Goal: Task Accomplishment & Management: Complete application form

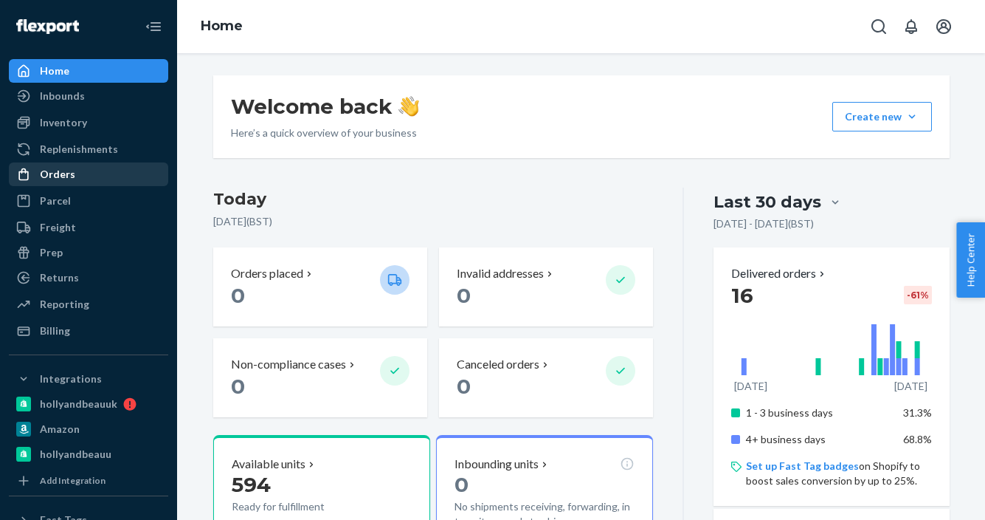
click at [51, 176] on div "Orders" at bounding box center [57, 174] width 35 height 15
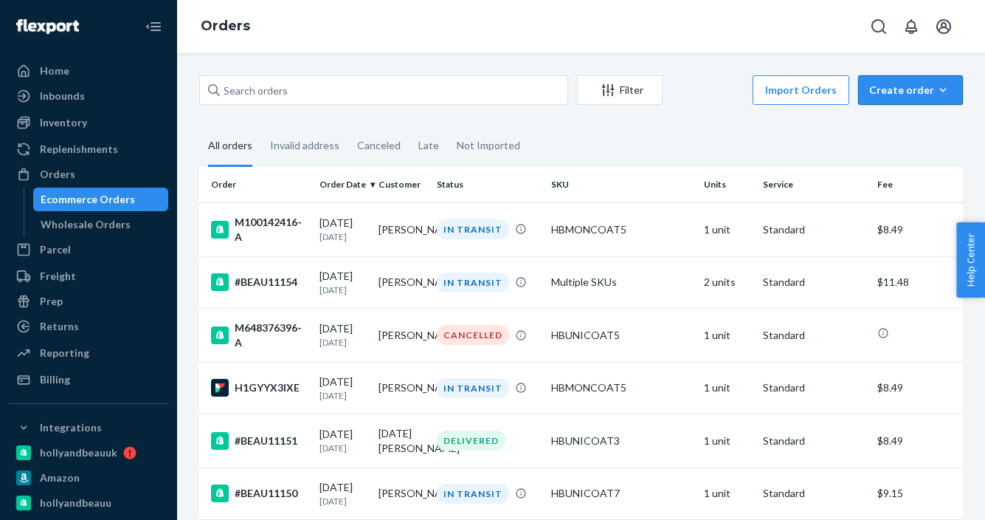
click at [915, 87] on div "Create order" at bounding box center [910, 90] width 83 height 15
click at [912, 127] on span "Ecommerce order" at bounding box center [920, 125] width 92 height 10
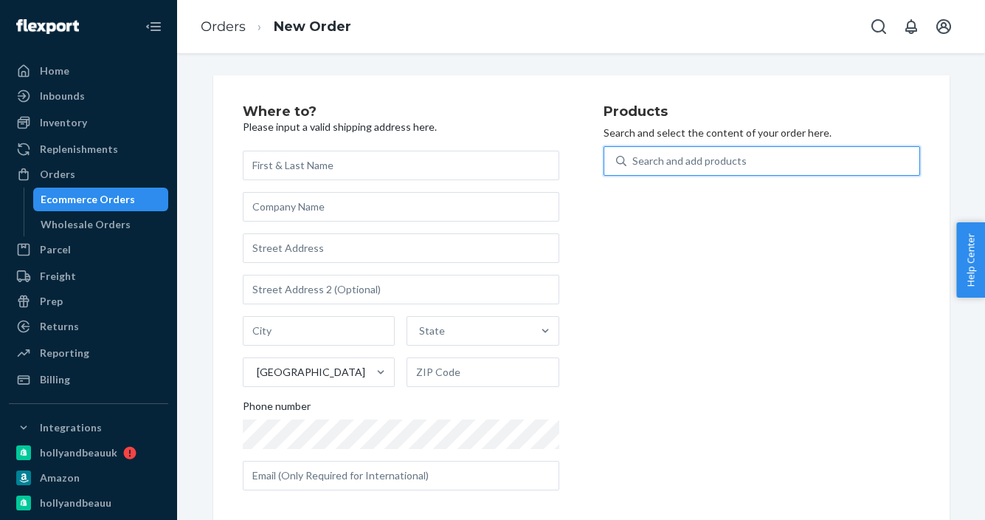
click at [664, 159] on div "Search and add products" at bounding box center [689, 161] width 114 height 15
click at [634, 159] on input "0 results available. Use Up and Down to choose options, press Enter to select t…" at bounding box center [632, 161] width 1 height 15
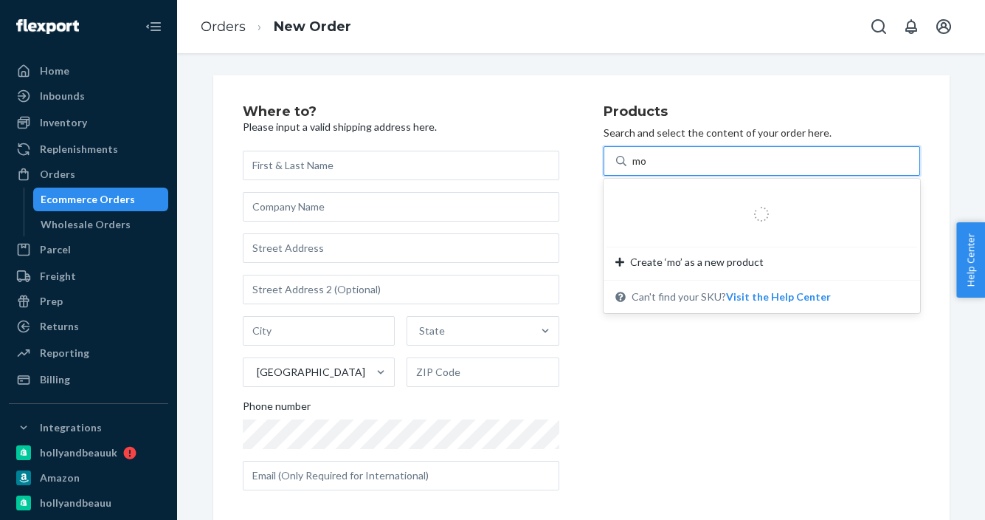
type input "mon"
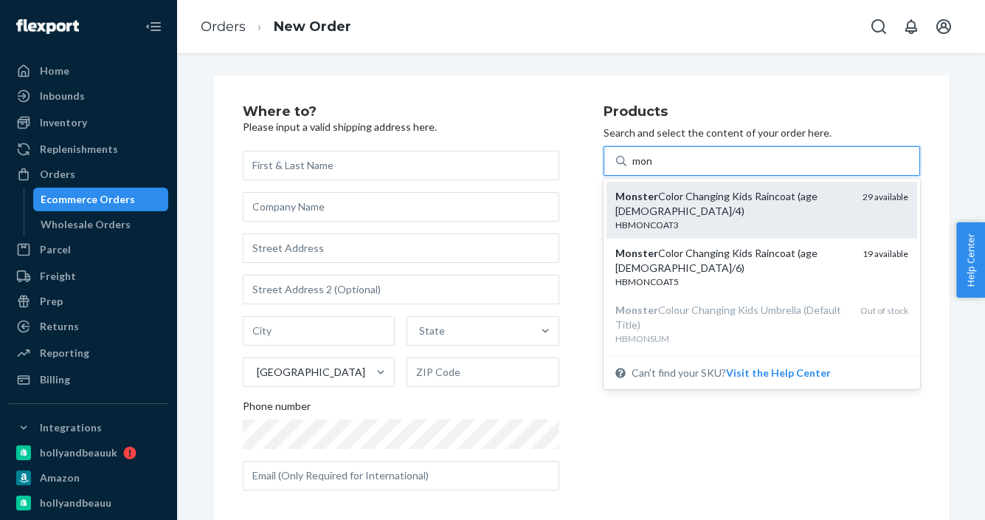
click at [684, 218] on div "HBMONCOAT3" at bounding box center [733, 224] width 235 height 13
click at [654, 168] on input "mon" at bounding box center [642, 161] width 21 height 15
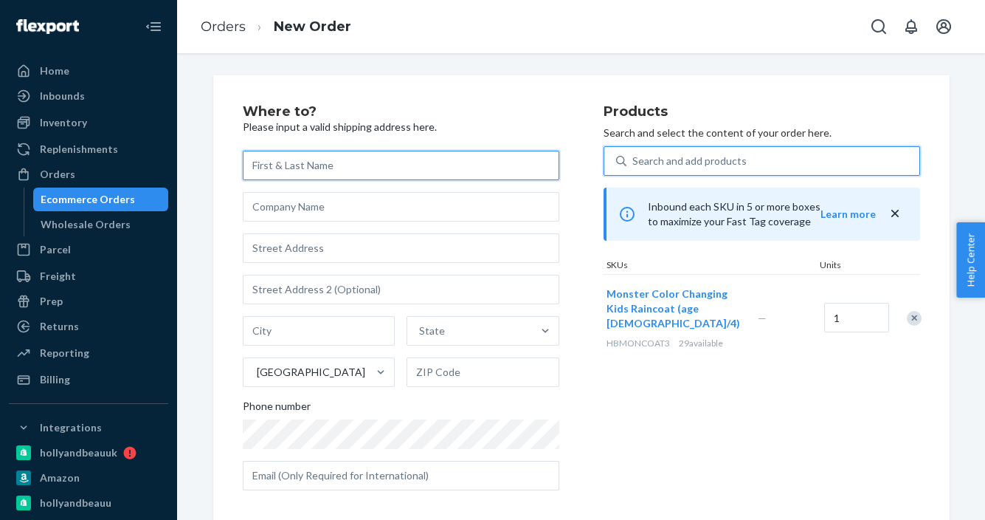
click at [368, 171] on input "text" at bounding box center [401, 166] width 317 height 30
paste input "[PERSON_NAME]"
type input "[PERSON_NAME]"
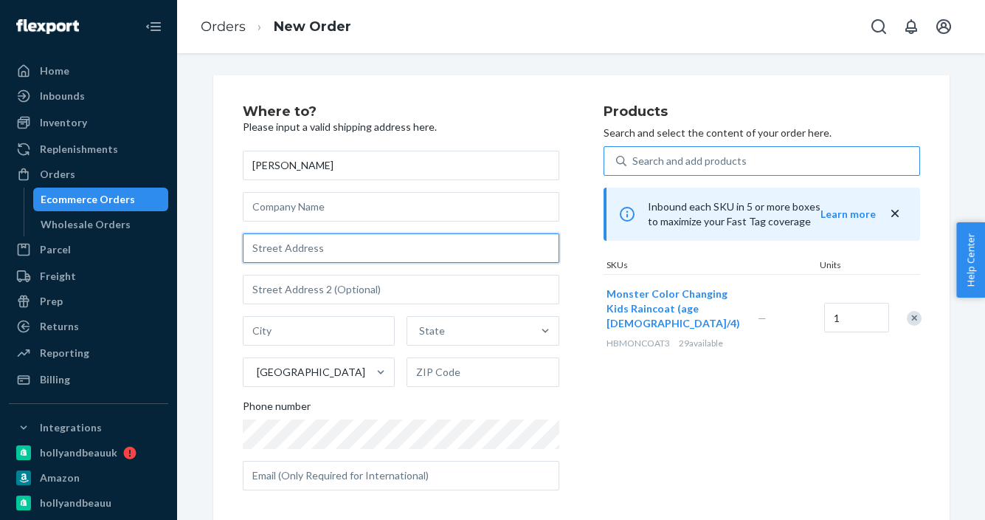
click at [278, 252] on input "text" at bounding box center [401, 248] width 317 height 30
paste input "[STREET_ADDRESS][PERSON_NAME]"
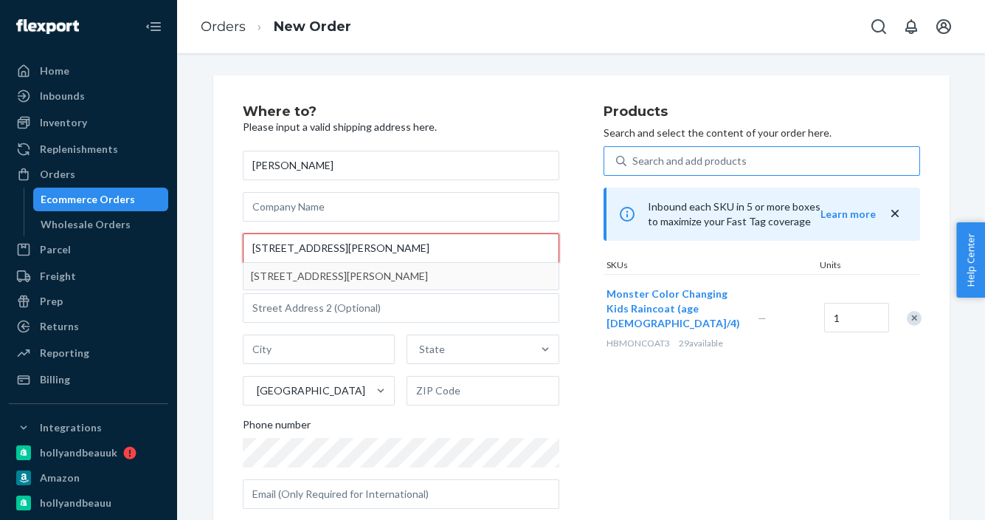
type input "[STREET_ADDRESS][PERSON_NAME]"
type input "West Linn"
type input "97068"
type input "[STREET_ADDRESS][PERSON_NAME]"
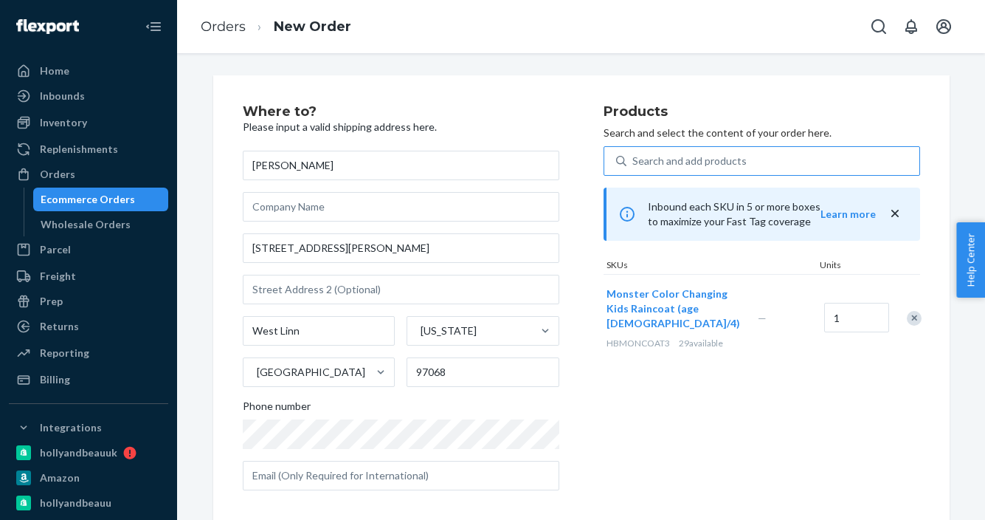
click at [592, 437] on div "Where to? Please input a valid shipping address here. [PERSON_NAME] [STREET_ADD…" at bounding box center [423, 303] width 361 height 397
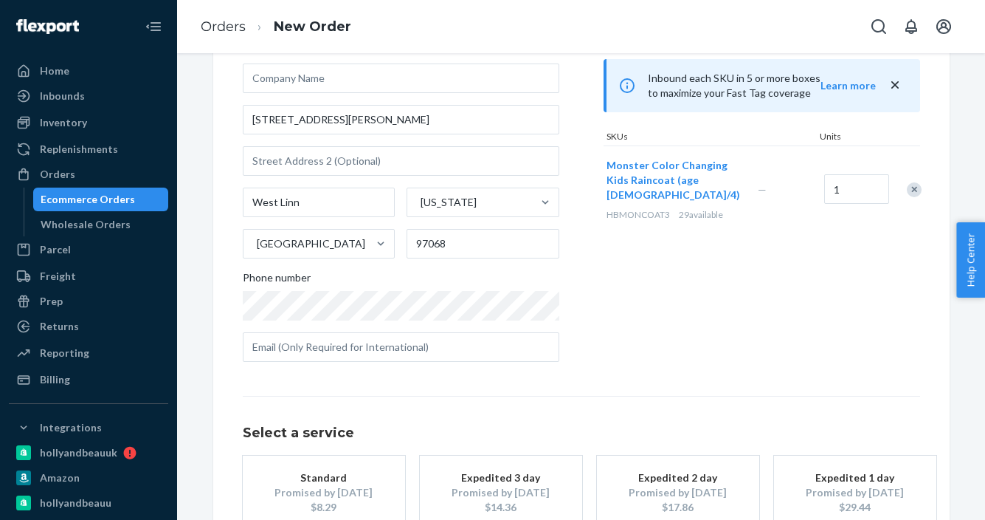
scroll to position [150, 0]
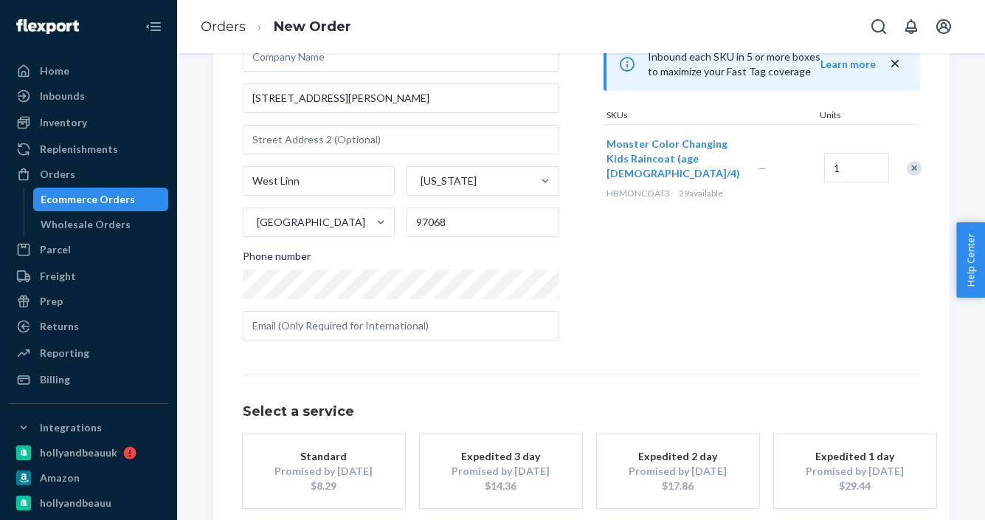
click at [322, 465] on div "Promised by [DATE]" at bounding box center [324, 470] width 118 height 15
click at [711, 307] on div "Products Search and select the content of your order here. Search and add produ…" at bounding box center [762, 153] width 317 height 397
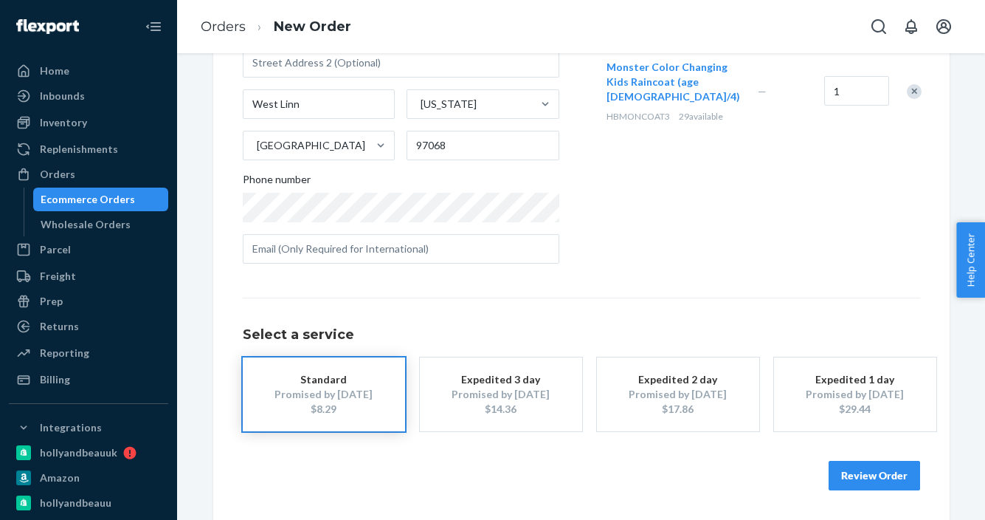
click at [854, 481] on button "Review Order" at bounding box center [875, 476] width 92 height 30
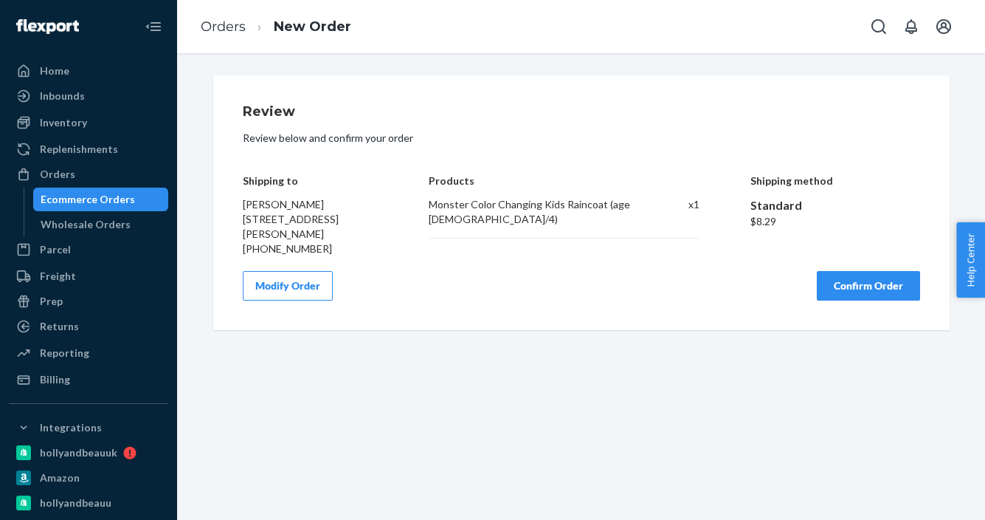
click at [855, 280] on button "Confirm Order" at bounding box center [868, 286] width 103 height 30
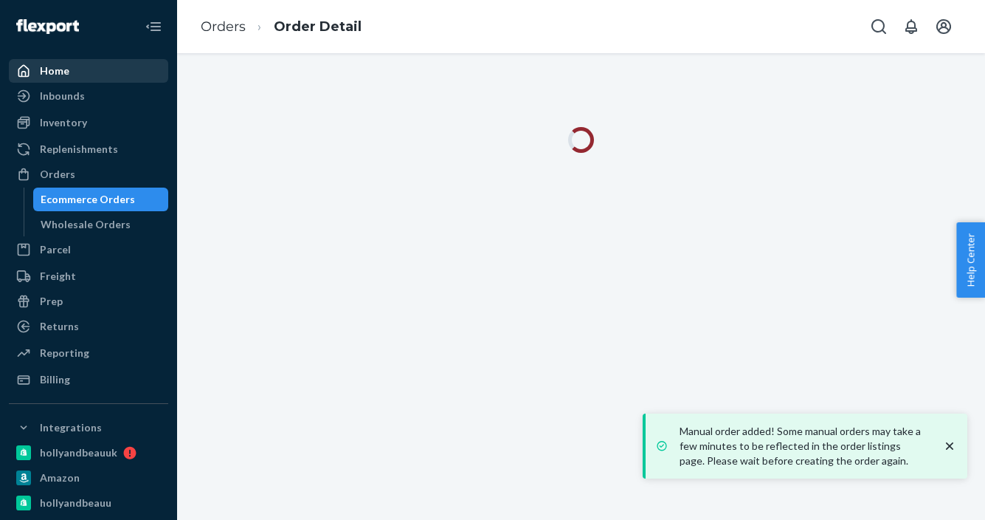
drag, startPoint x: 58, startPoint y: 72, endPoint x: 80, endPoint y: 61, distance: 25.1
click at [58, 72] on div "Home" at bounding box center [55, 70] width 30 height 15
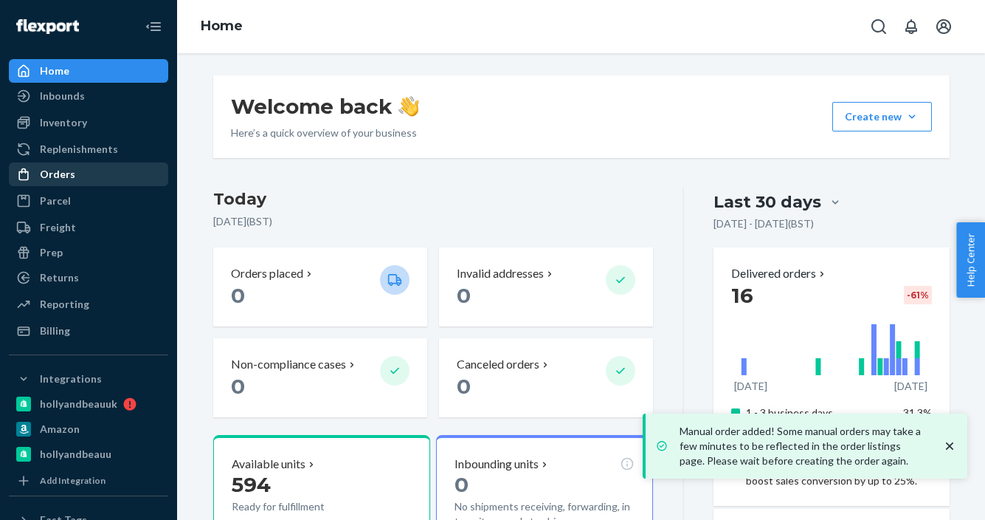
click at [58, 174] on div "Orders" at bounding box center [57, 174] width 35 height 15
